Goal: Communication & Community: Answer question/provide support

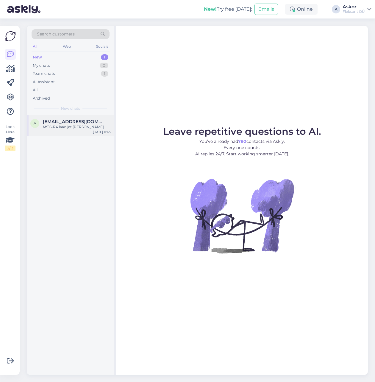
drag, startPoint x: 64, startPoint y: 120, endPoint x: 95, endPoint y: 125, distance: 31.8
click at [64, 120] on span "[EMAIL_ADDRESS][DOMAIN_NAME]" at bounding box center [74, 121] width 62 height 5
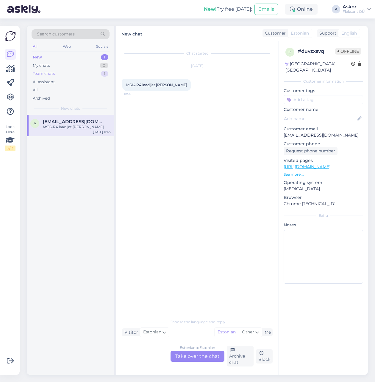
click at [71, 73] on div "Team chats 1" at bounding box center [71, 73] width 78 height 8
click at [71, 117] on div "e #ebds29xy 1 Kas teie kasutatud sülearvuti valikus on ka sellist, mis saaks al…" at bounding box center [71, 128] width 88 height 27
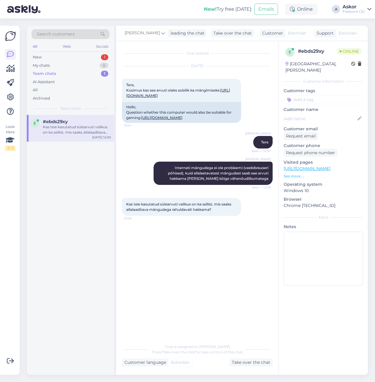
click at [67, 76] on div "Team chats 1" at bounding box center [71, 73] width 78 height 8
click at [66, 58] on div "New 1" at bounding box center [71, 57] width 78 height 8
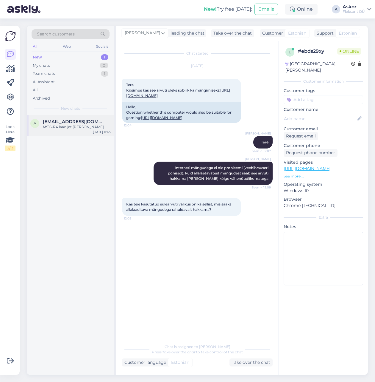
click at [73, 128] on div "MS16-R4 laadijat [PERSON_NAME]" at bounding box center [77, 126] width 68 height 5
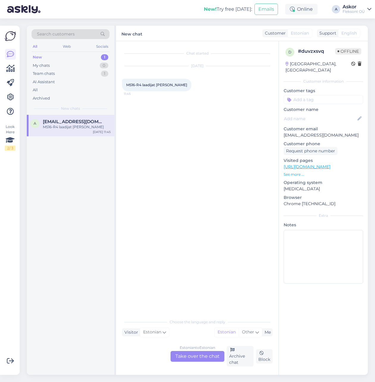
click at [216, 356] on div "Estonian to Estonian Take over the chat" at bounding box center [198, 356] width 54 height 11
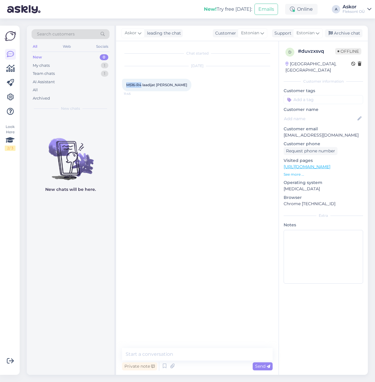
drag, startPoint x: 126, startPoint y: 84, endPoint x: 141, endPoint y: 84, distance: 14.6
click at [141, 84] on span "MS16-R4 laadijat [PERSON_NAME]" at bounding box center [156, 85] width 61 height 4
copy span "MS16-R4"
click at [192, 90] on div "[DATE] MS16-R4 laadijat [PERSON_NAME] 11:45" at bounding box center [197, 79] width 151 height 38
click at [194, 353] on textarea at bounding box center [197, 354] width 151 height 13
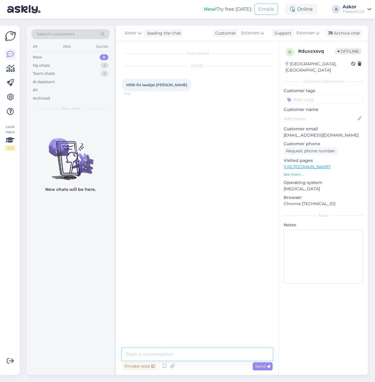
click at [200, 356] on textarea at bounding box center [197, 354] width 151 height 13
drag, startPoint x: 161, startPoint y: 354, endPoint x: 127, endPoint y: 354, distance: 34.3
click at [127, 354] on textarea "Tere! Kahjuks pole pakkuda kuid soovitaksime uurida [DOMAIN_NAME]" at bounding box center [197, 351] width 151 height 20
paste textarea "[URL][DOMAIN_NAME]"
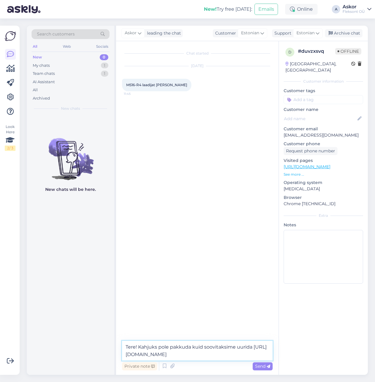
click at [229, 354] on textarea "Tere! Kahjuks pole pakkuda kuid soovitaksime uurida [URL][DOMAIN_NAME]" at bounding box center [197, 351] width 151 height 20
type textarea "Tere! Kahjuks pole pakkuda kuid soovitaksime uurida [URL][DOMAIN_NAME] [PERSON_…"
click at [263, 369] on div "Send" at bounding box center [263, 366] width 20 height 8
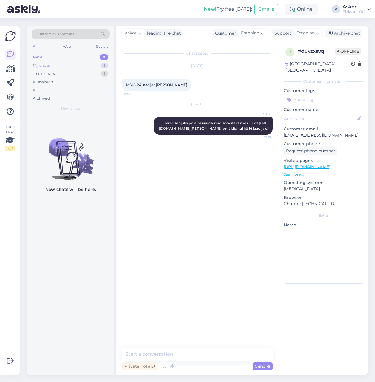
click at [61, 64] on div "My chats 1" at bounding box center [71, 65] width 78 height 8
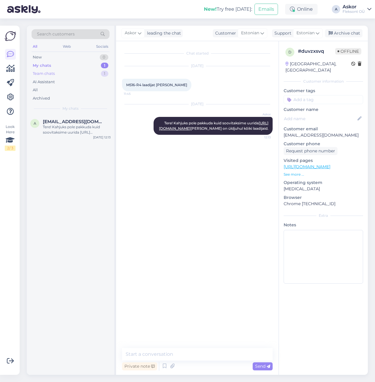
click at [69, 75] on div "Team chats 1" at bounding box center [71, 73] width 78 height 8
click at [68, 66] on div "My chats 1" at bounding box center [71, 65] width 78 height 8
click at [78, 129] on div "Tere! Kahjuks pole pakkuda kuid soovitaksime uurida [URL][DOMAIN_NAME] [PERSON_…" at bounding box center [77, 129] width 68 height 11
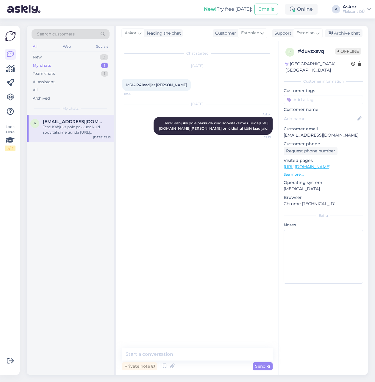
click at [78, 200] on div "a [EMAIL_ADDRESS][DOMAIN_NAME] Tere! Kahjuks pole pakkuda kuid soovitaksime uur…" at bounding box center [71, 245] width 88 height 260
click at [62, 217] on div "a [EMAIL_ADDRESS][DOMAIN_NAME] Tere! Kahjuks pole pakkuda kuid soovitaksime uur…" at bounding box center [71, 245] width 88 height 260
click at [295, 172] on p "See more ..." at bounding box center [324, 174] width 80 height 5
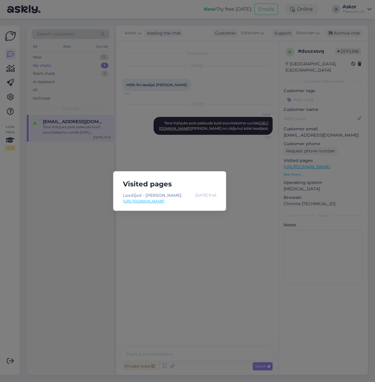
click at [240, 249] on div "Visited pages Laadijad - Muud lisad - Lisad [DATE] 11:45 [URL][DOMAIN_NAME]" at bounding box center [187, 191] width 375 height 382
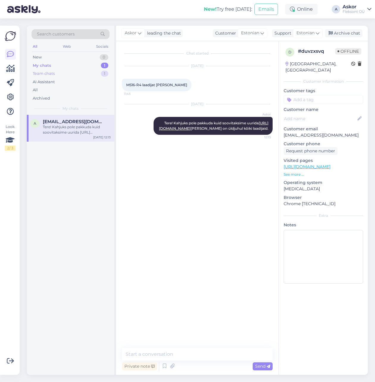
click at [67, 72] on div "Team chats 1" at bounding box center [71, 73] width 78 height 8
click at [71, 117] on div "e #ebds29xy kui ütlete milliseid mänge soovitakse mängida, siis oskaks täpsemal…" at bounding box center [71, 128] width 88 height 27
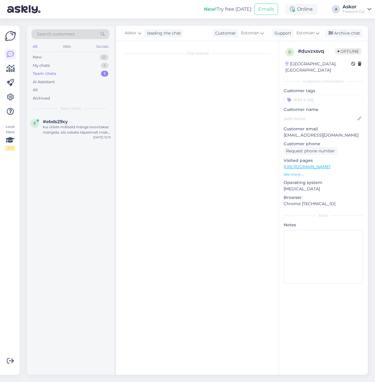
scroll to position [2, 0]
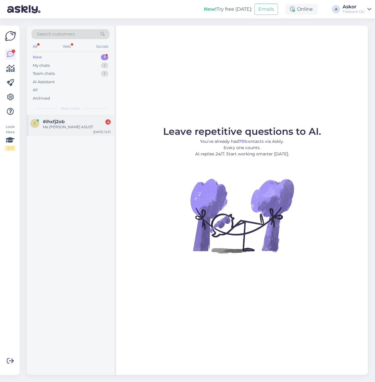
click at [73, 120] on div "#ihxfj2ob 4" at bounding box center [77, 121] width 68 height 5
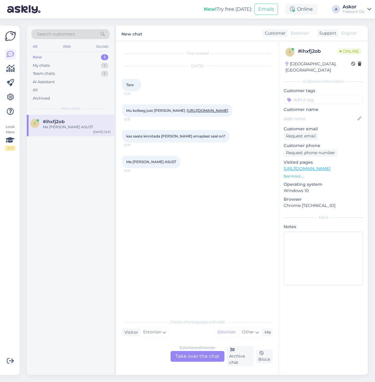
click at [198, 359] on div "Estonian to Estonian Take over the chat" at bounding box center [198, 356] width 54 height 11
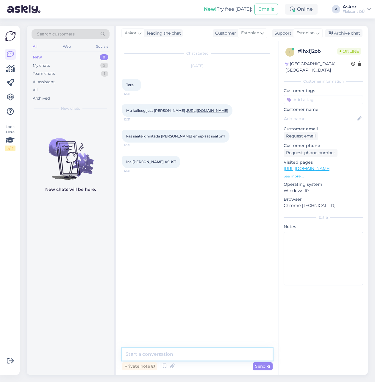
click at [167, 351] on textarea at bounding box center [197, 354] width 151 height 13
type textarea "Tere! Sülearvutitel on emaplaadi tootjaks sülearvutitootja, antud juhul siis De…"
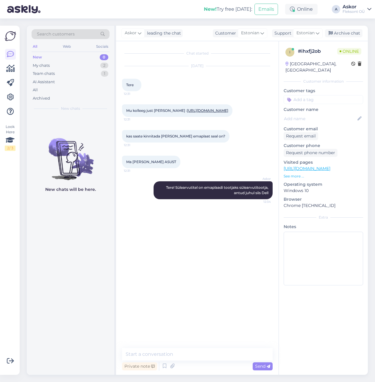
click at [299, 173] on p "See more ..." at bounding box center [324, 175] width 80 height 5
click at [296, 173] on p "See more ..." at bounding box center [324, 175] width 80 height 5
click at [60, 63] on div "My chats 2" at bounding box center [71, 65] width 78 height 8
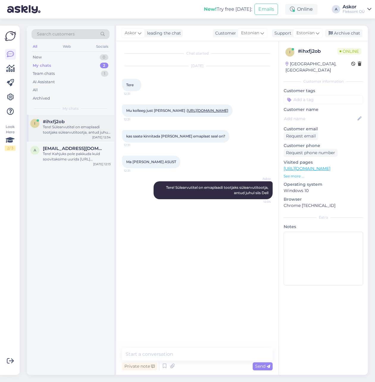
click at [80, 124] on div "Tere! Sülearvutitel on emaplaadi tootjaks sülearvutitootja, antud juhul siis De…" at bounding box center [77, 129] width 68 height 11
click at [70, 155] on div "Tere! Kahjuks pole pakkuda kuid soovitaksime uurida [URL][DOMAIN_NAME] [PERSON_…" at bounding box center [77, 156] width 68 height 11
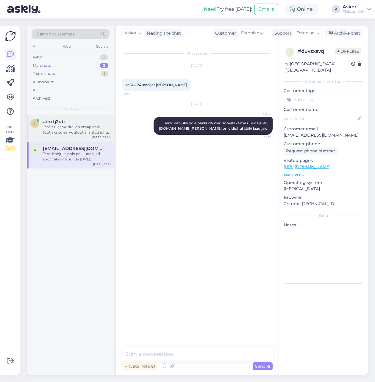
click at [66, 133] on div "Tere! Sülearvutitel on emaplaadi tootjaks sülearvutitootja, antud juhul siis De…" at bounding box center [77, 129] width 68 height 11
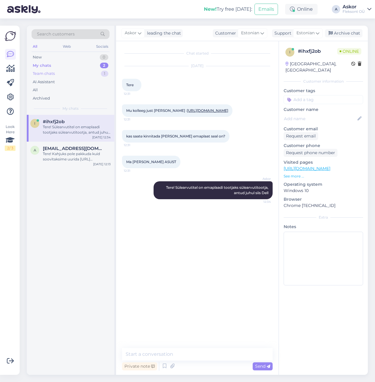
click at [58, 75] on div "Team chats 1" at bounding box center [71, 73] width 78 height 8
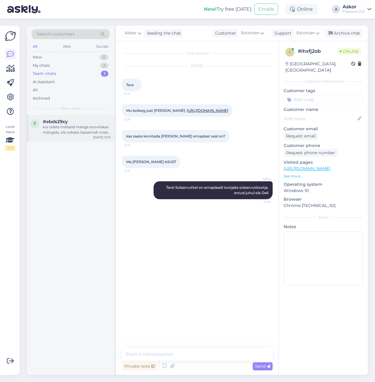
click at [61, 125] on div "kui ütlete milliseid mänge soovitakse mängida, siis oskaks täpsemalt miskit väl…" at bounding box center [77, 129] width 68 height 11
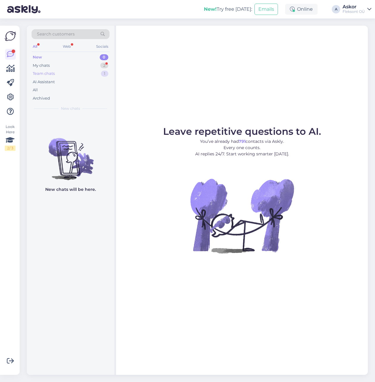
click at [65, 70] on div "Team chats 1" at bounding box center [71, 73] width 78 height 8
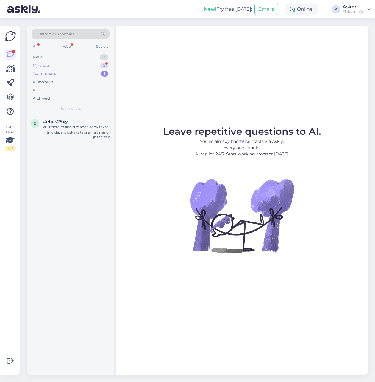
click at [70, 62] on div "My chats 2" at bounding box center [71, 65] width 78 height 8
click at [77, 119] on div "#ihxfj2ob 1" at bounding box center [77, 121] width 68 height 5
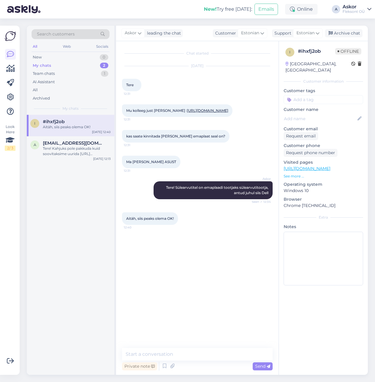
click at [301, 173] on p "See more ..." at bounding box center [324, 175] width 80 height 5
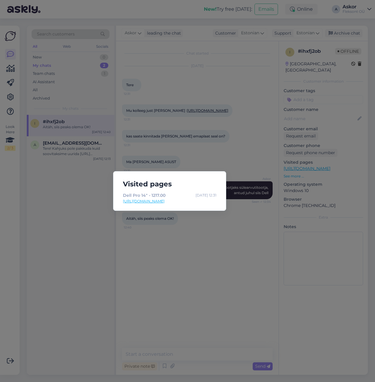
click at [148, 264] on div "Visited pages Dell Pro 14" - 1217.00 Sep 1 12:31 https://flex.ee/dell-pro-14-35…" at bounding box center [187, 191] width 375 height 382
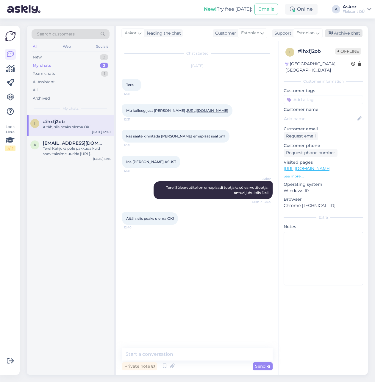
click at [341, 35] on div "Archive chat" at bounding box center [344, 33] width 38 height 8
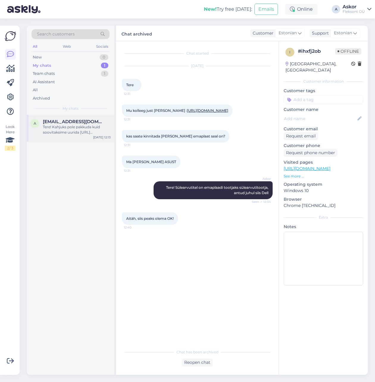
click at [47, 117] on div "a [EMAIL_ADDRESS][DOMAIN_NAME] Tere! Kahjuks pole pakkuda kuid soovitaksime uur…" at bounding box center [71, 128] width 88 height 27
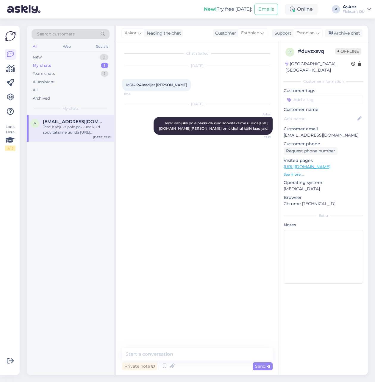
drag, startPoint x: 348, startPoint y: 35, endPoint x: 334, endPoint y: 41, distance: 15.1
click at [348, 34] on div "Archive chat" at bounding box center [344, 33] width 38 height 8
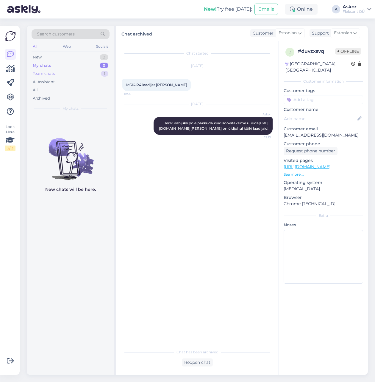
click at [83, 74] on div "Team chats 1" at bounding box center [71, 73] width 78 height 8
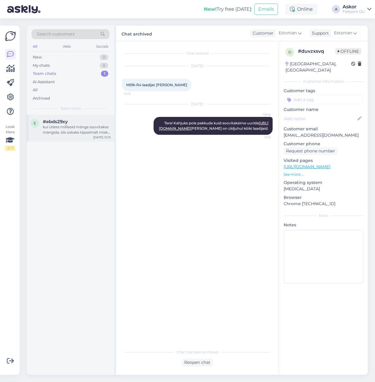
click at [80, 133] on div "kui ütlete milliseid mänge soovitakse mängida, siis oskaks täpsemalt miskit väl…" at bounding box center [77, 129] width 68 height 11
